Goal: Task Accomplishment & Management: Manage account settings

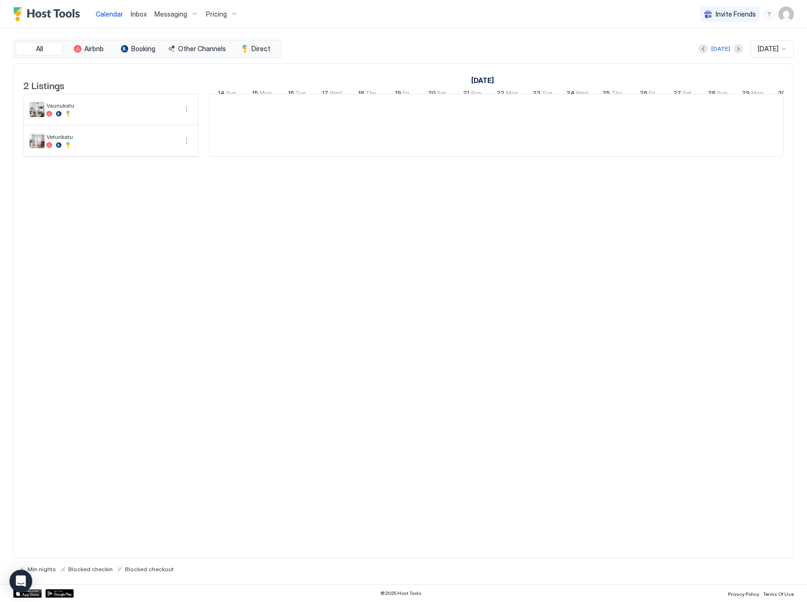
scroll to position [0, 526]
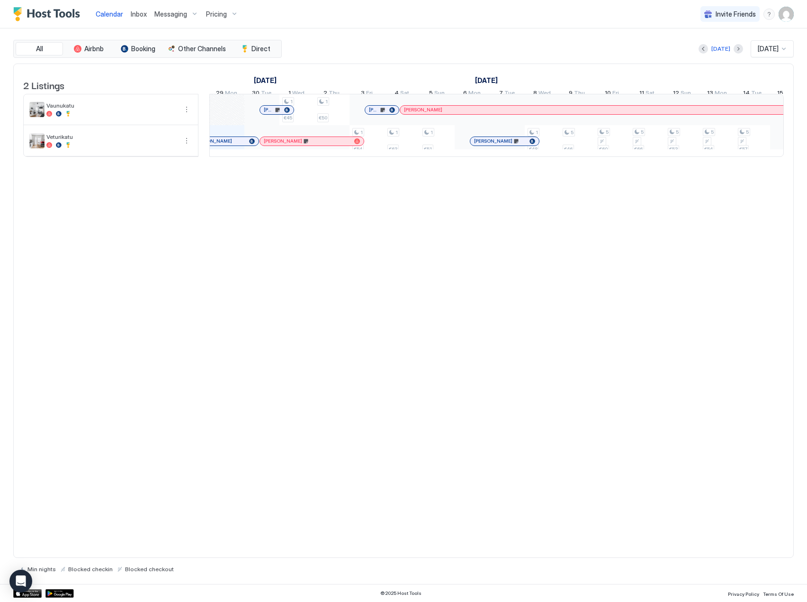
click at [162, 16] on span "Messaging" at bounding box center [170, 14] width 33 height 9
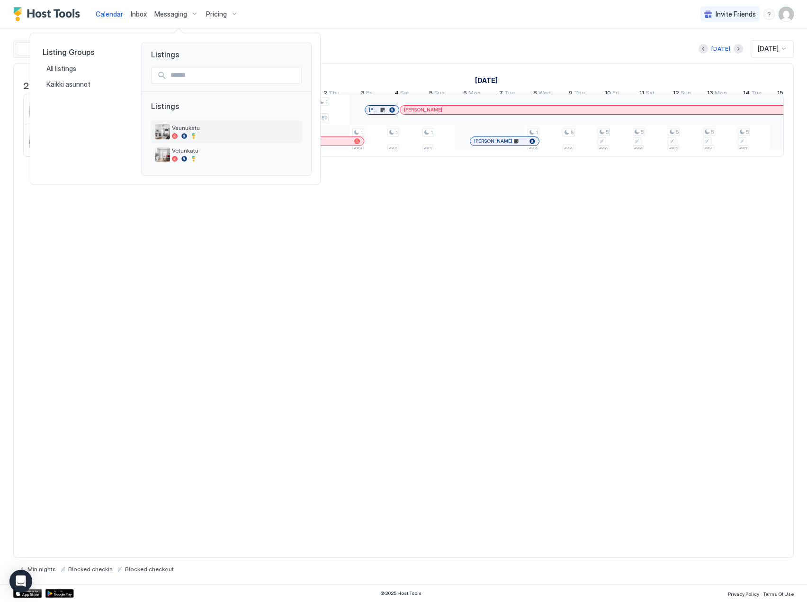
click at [188, 131] on span "Vaunukatu" at bounding box center [235, 127] width 126 height 7
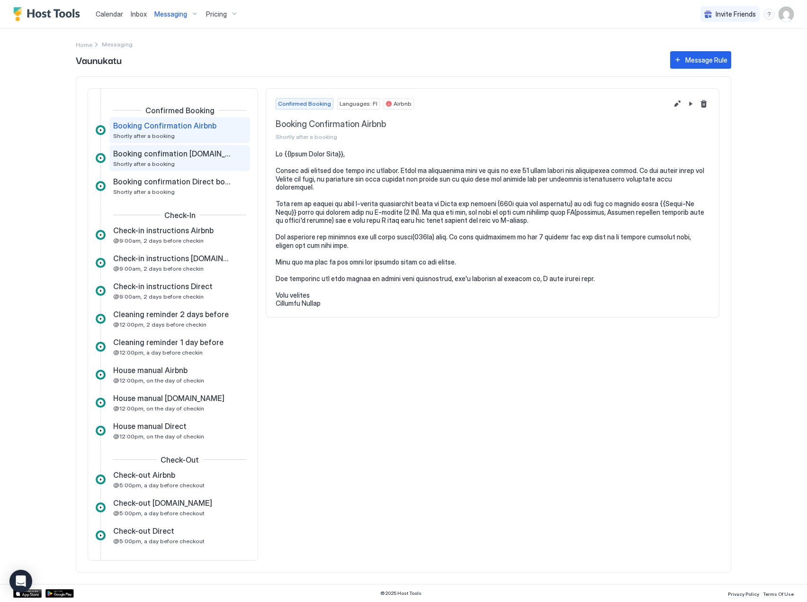
click at [200, 147] on div "Booking confimation Booking.com Shortly after a booking" at bounding box center [179, 158] width 141 height 26
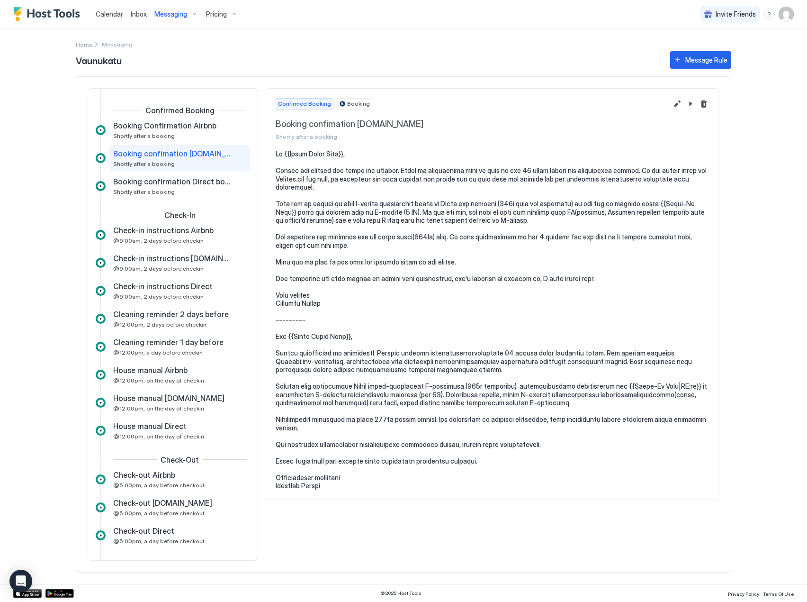
click at [189, 13] on div "Messaging" at bounding box center [177, 14] width 52 height 16
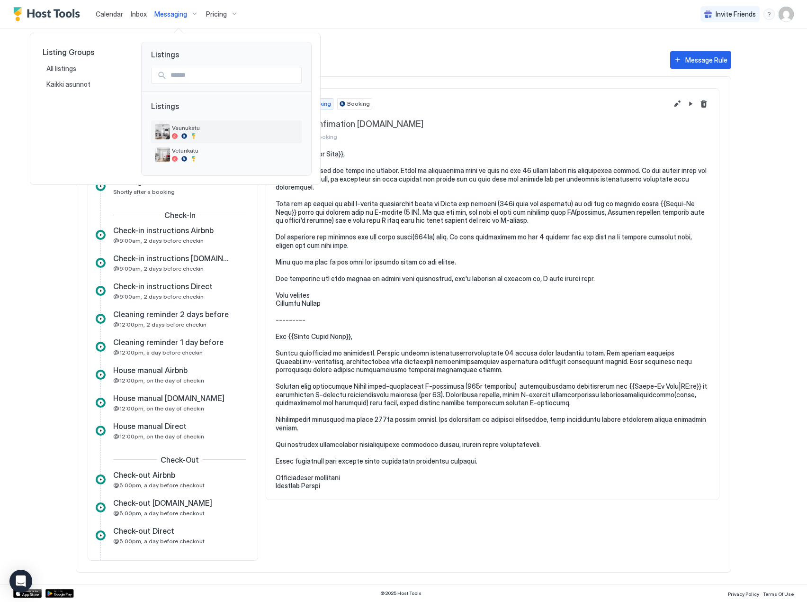
click at [205, 130] on span "Vaunukatu" at bounding box center [235, 127] width 126 height 7
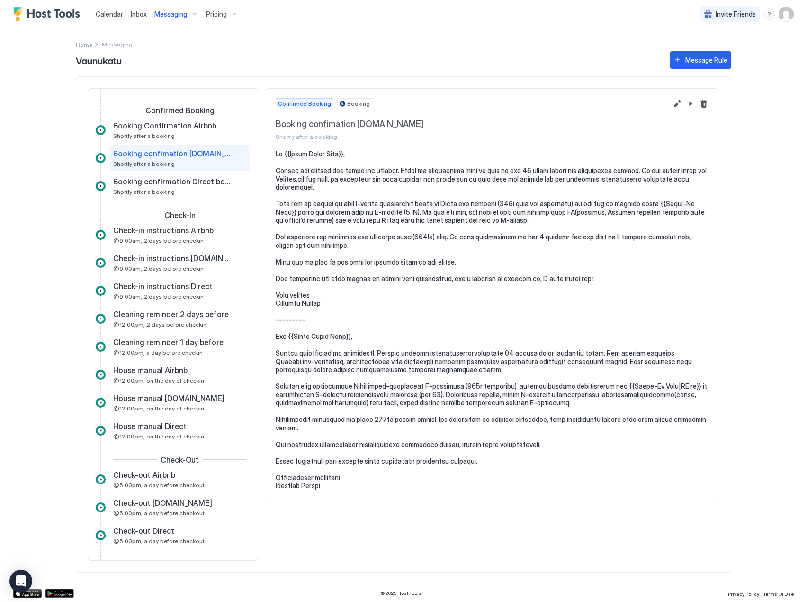
click at [181, 12] on span "Messaging" at bounding box center [170, 14] width 33 height 9
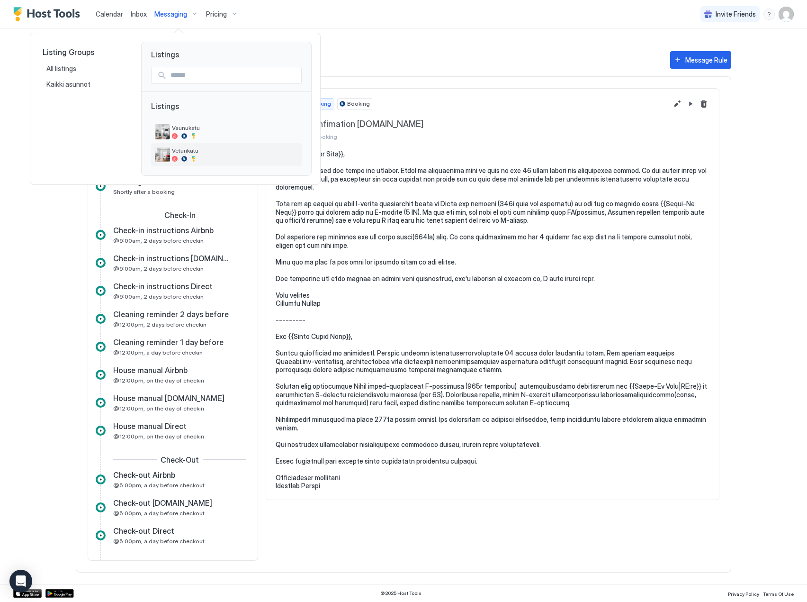
click at [188, 155] on div "Veturikatu" at bounding box center [235, 154] width 126 height 15
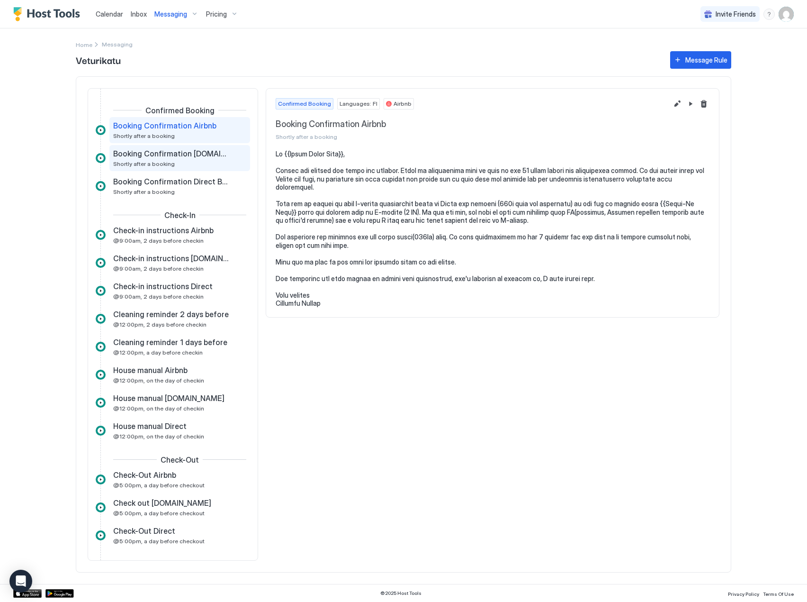
click at [173, 157] on span "Booking Confirmation Booking.com" at bounding box center [172, 153] width 118 height 9
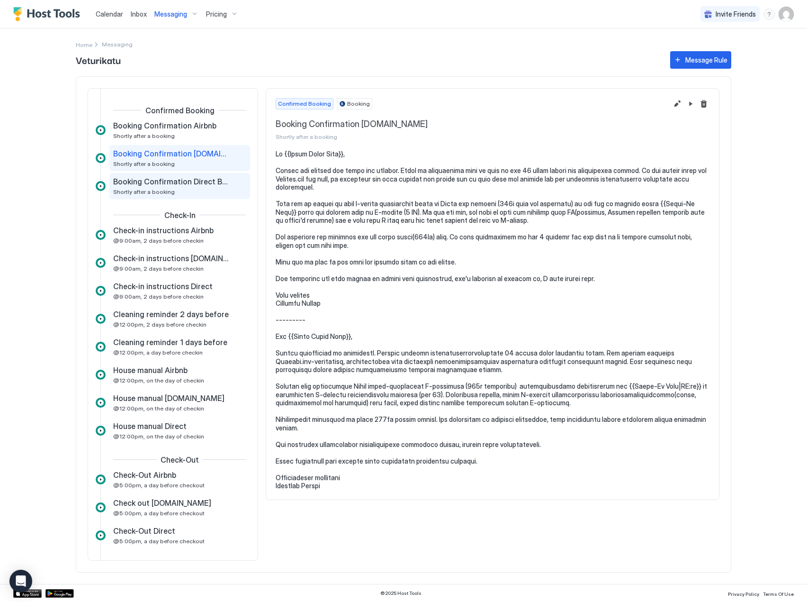
click at [210, 181] on span "Booking Confirmation Direct Booking" at bounding box center [172, 181] width 118 height 9
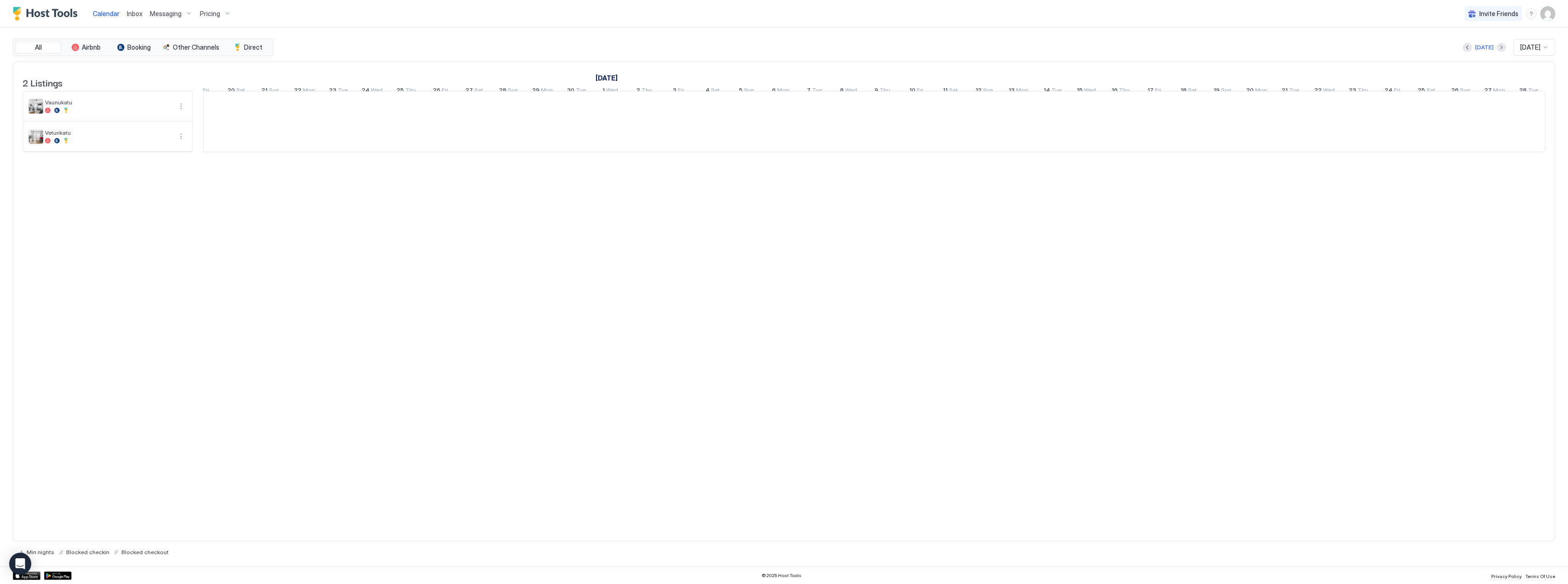
scroll to position [0, 188]
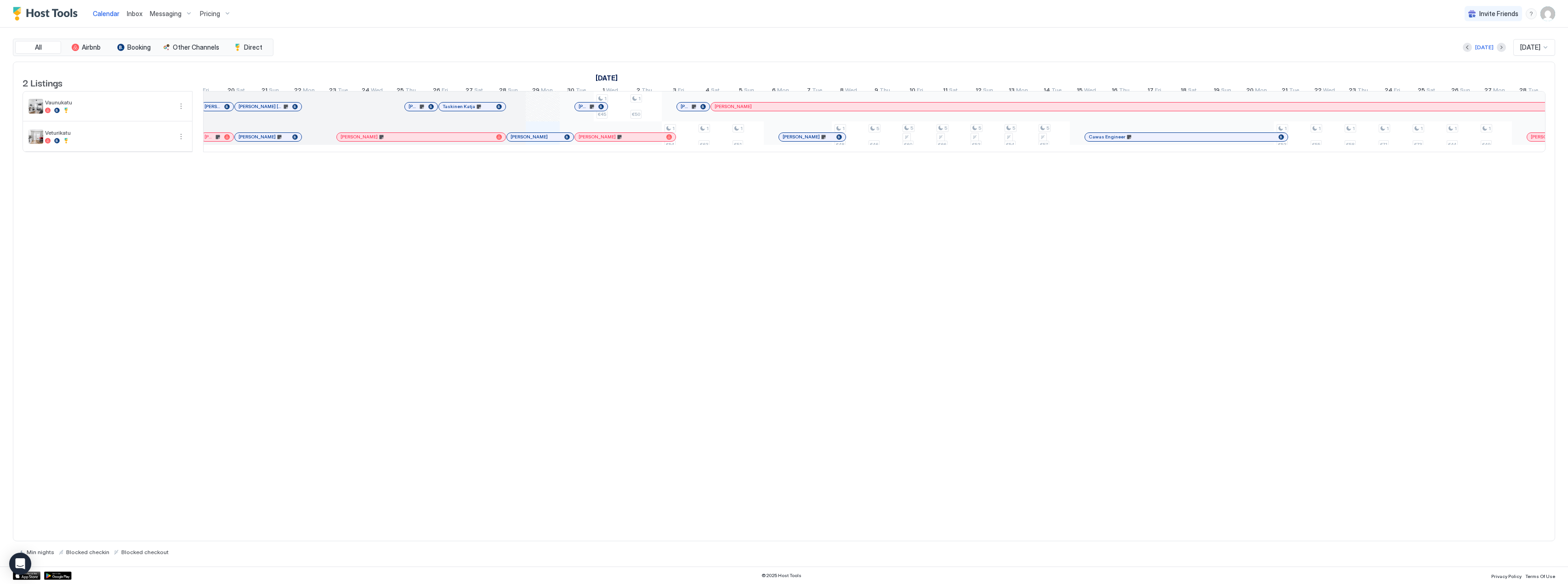
click at [1554, 16] on img "User profile" at bounding box center [1548, 14] width 15 height 15
click at [1500, 55] on div "Settings" at bounding box center [1496, 51] width 116 height 16
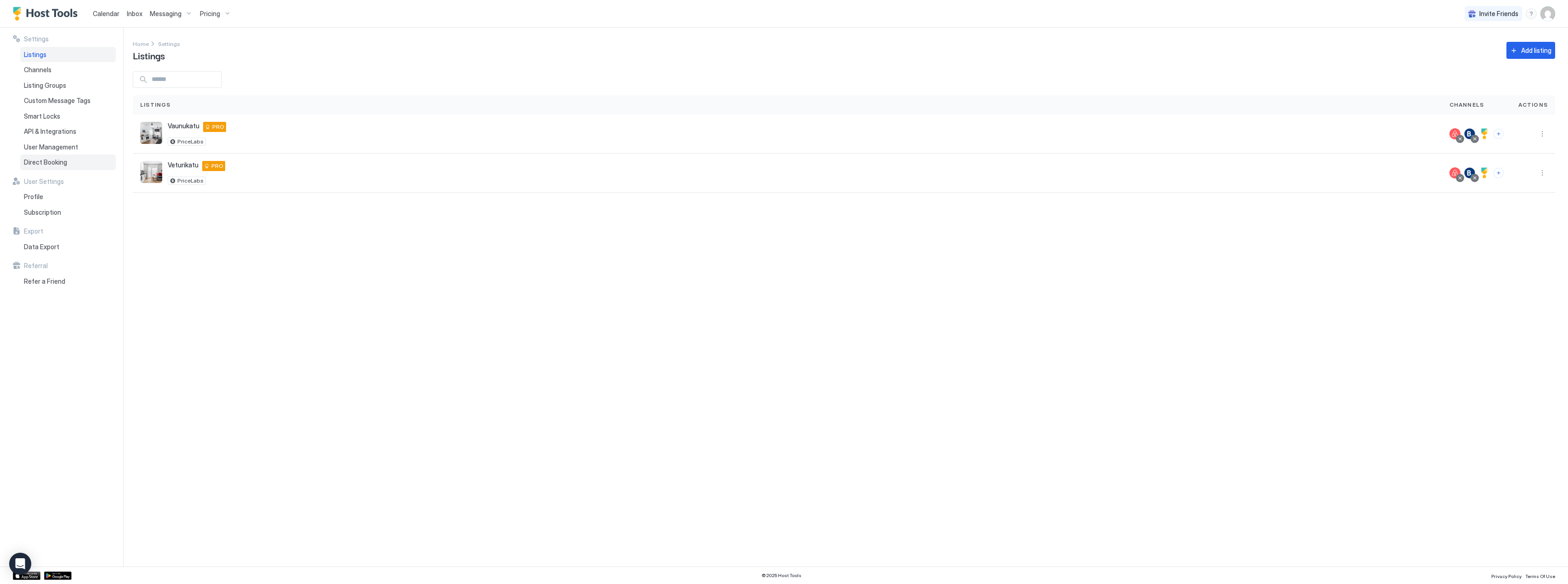
click at [33, 154] on div "Direct Booking" at bounding box center [68, 162] width 96 height 16
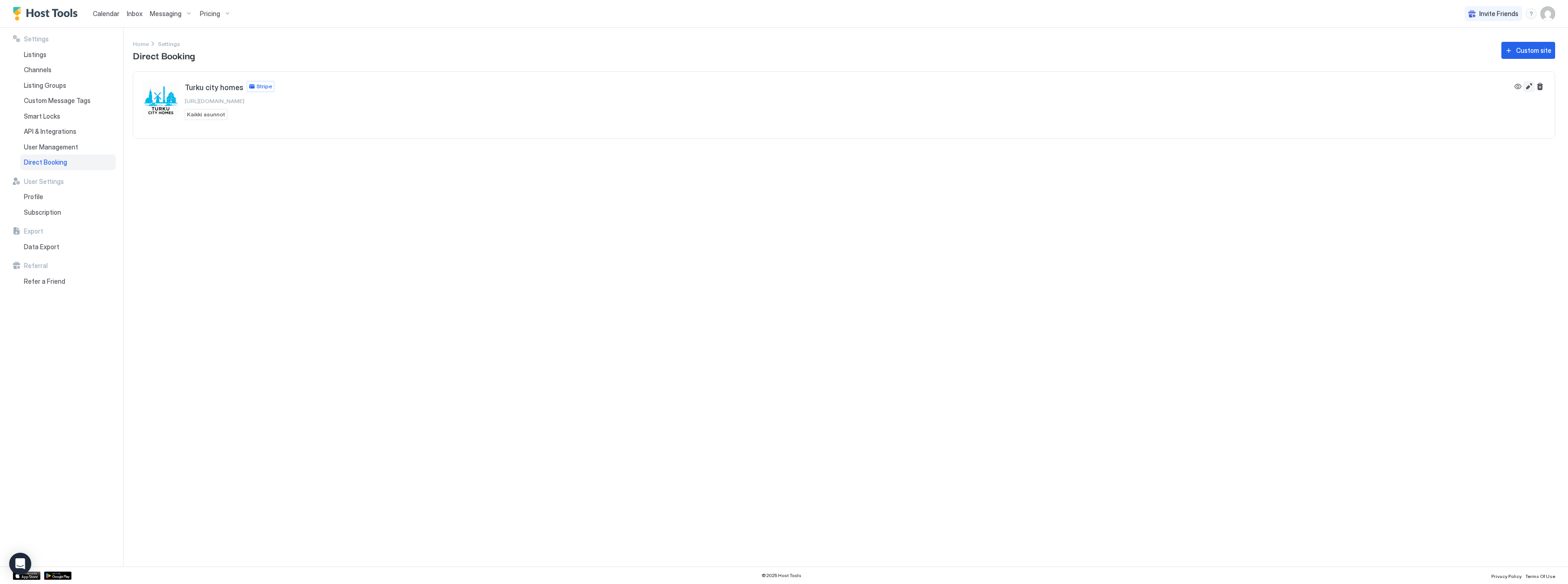
click at [1529, 85] on button "Edit" at bounding box center [1528, 85] width 11 height 11
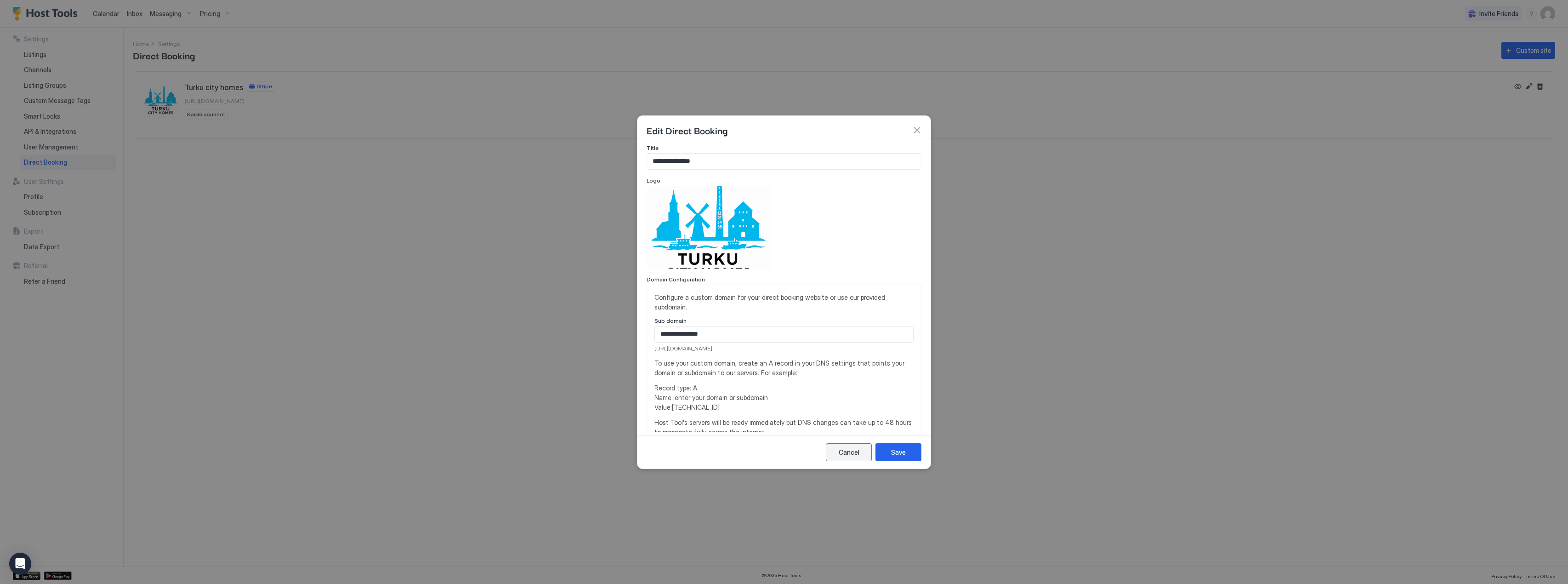
click at [843, 449] on div "Cancel" at bounding box center [848, 452] width 20 height 10
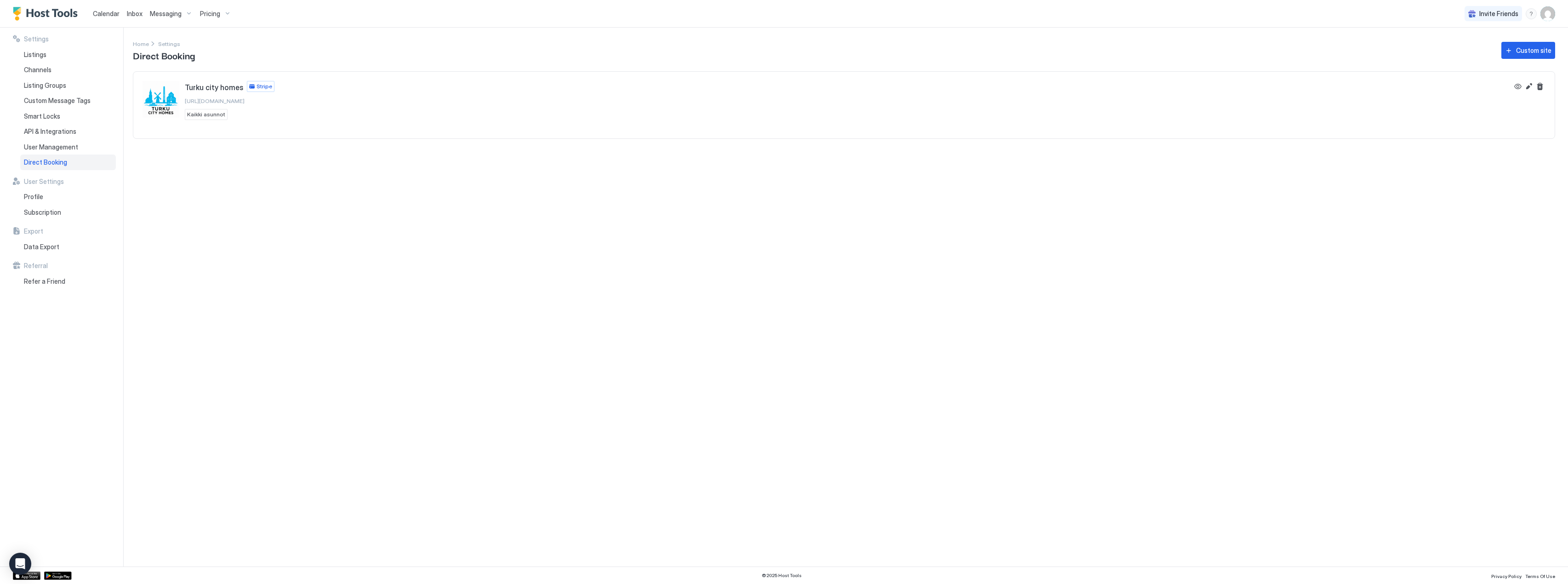
click at [1533, 12] on div "menu" at bounding box center [1530, 14] width 11 height 11
click at [1472, 57] on div "Chat with us" at bounding box center [1478, 59] width 116 height 16
click at [1529, 84] on button "Edit" at bounding box center [1528, 85] width 11 height 11
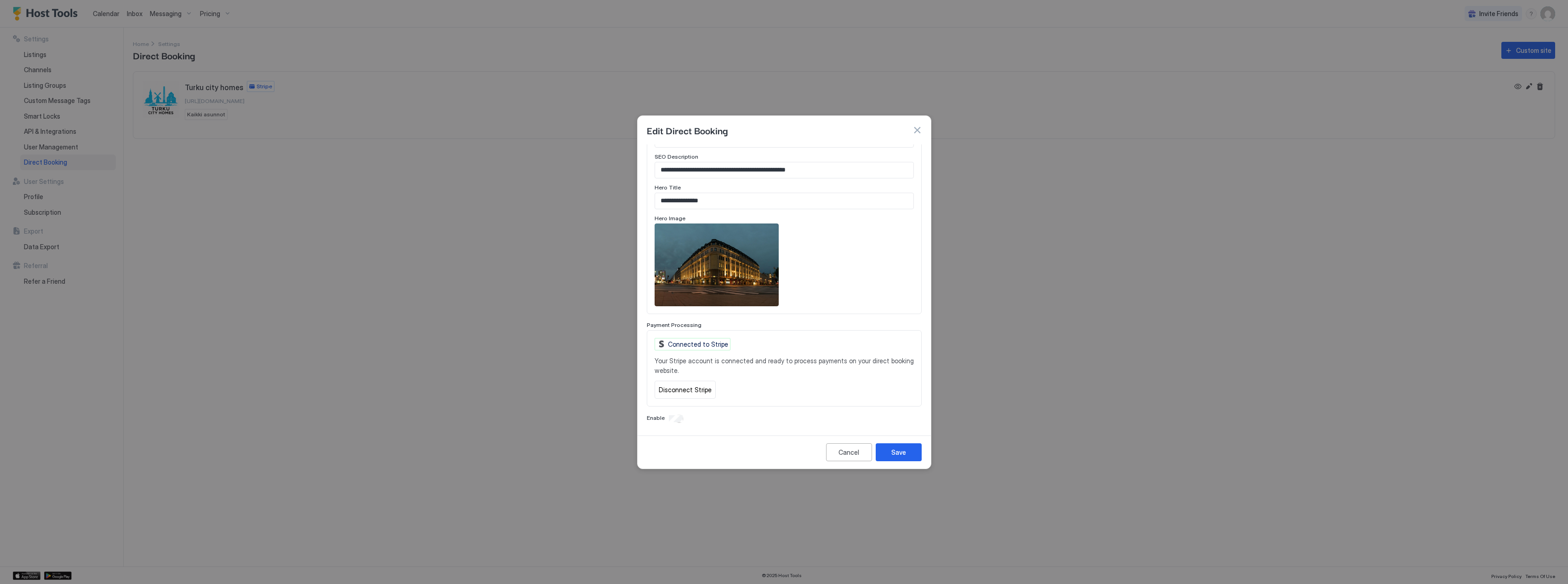
scroll to position [442, 0]
click at [915, 127] on button "button" at bounding box center [916, 129] width 9 height 9
